Goal: Find contact information: Find contact information

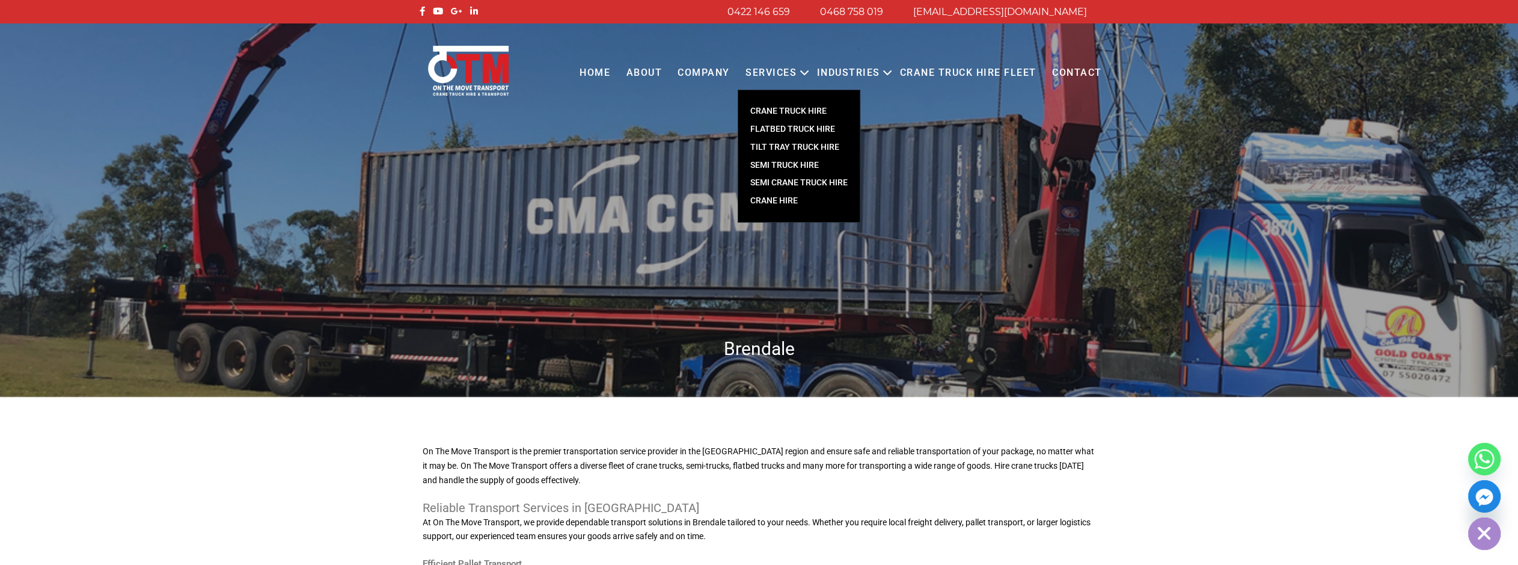
click at [778, 66] on link "Services" at bounding box center [771, 73] width 67 height 33
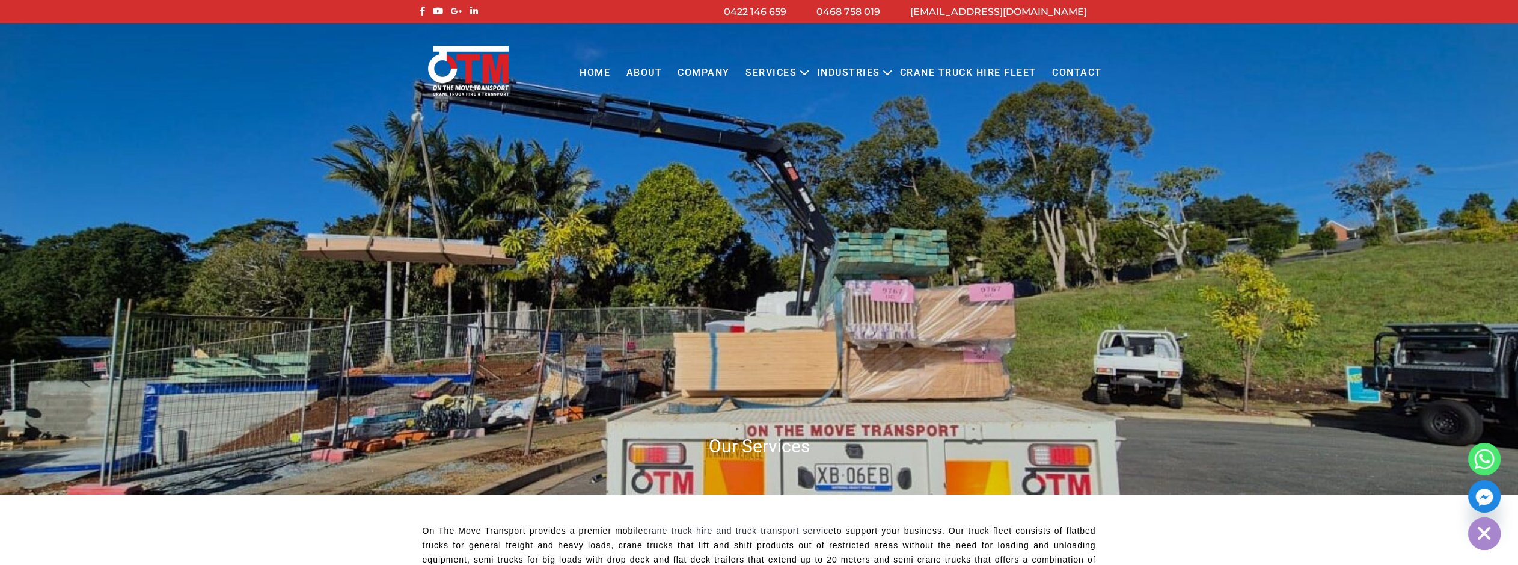
click at [1069, 69] on link "Contact" at bounding box center [1078, 73] width 66 height 33
